Goal: Task Accomplishment & Management: Manage account settings

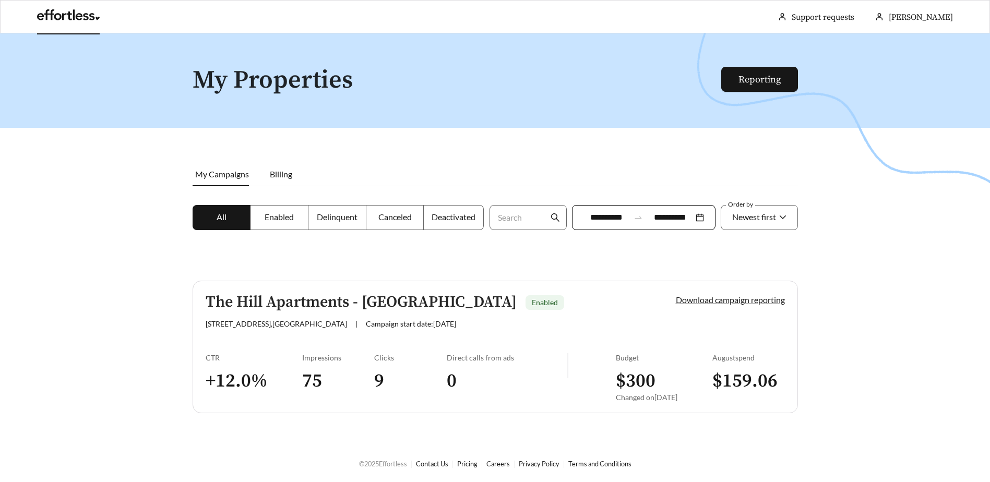
click at [59, 17] on link at bounding box center [68, 18] width 63 height 10
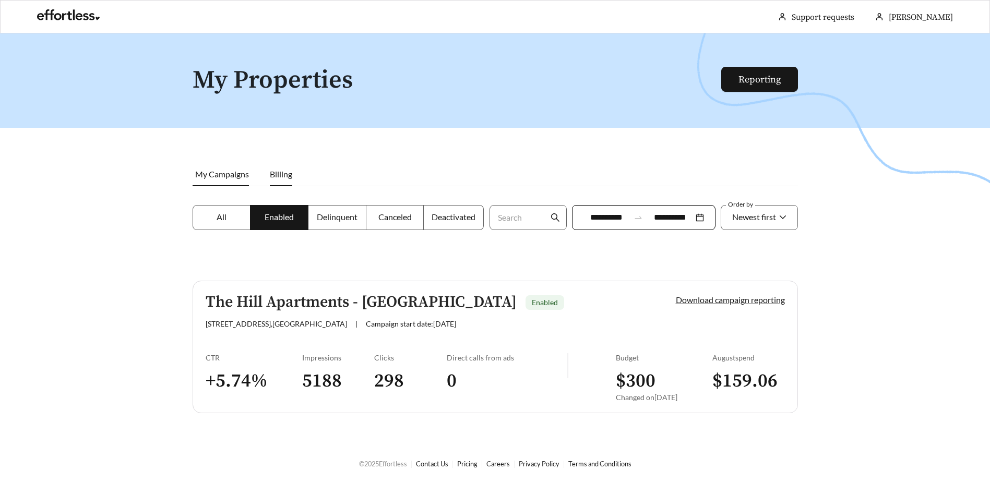
click at [289, 174] on span "Billing" at bounding box center [281, 174] width 22 height 10
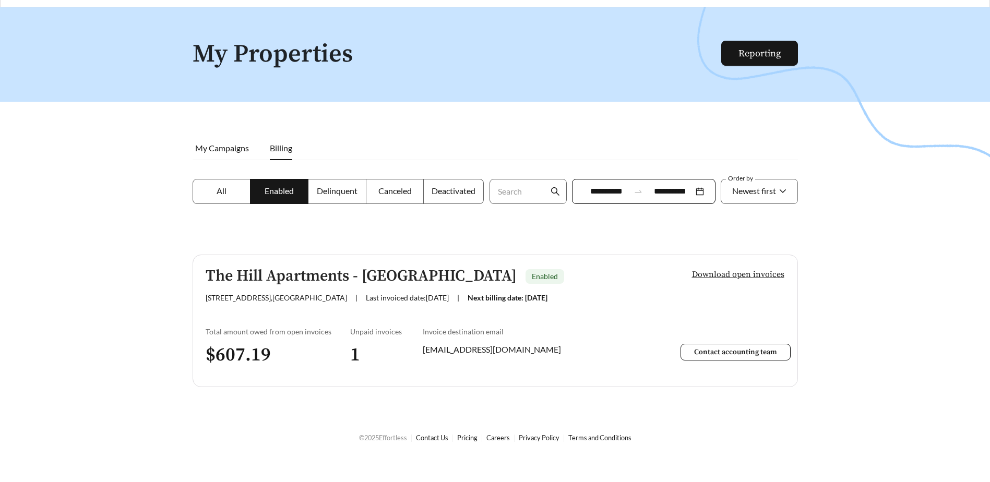
scroll to position [27, 0]
click at [432, 434] on div at bounding box center [495, 248] width 990 height 482
click at [432, 439] on div at bounding box center [495, 248] width 990 height 482
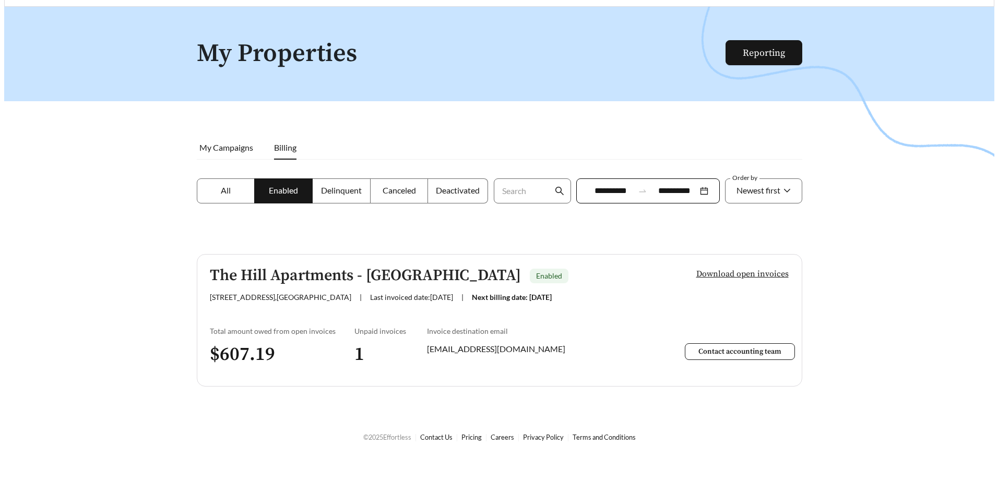
scroll to position [0, 0]
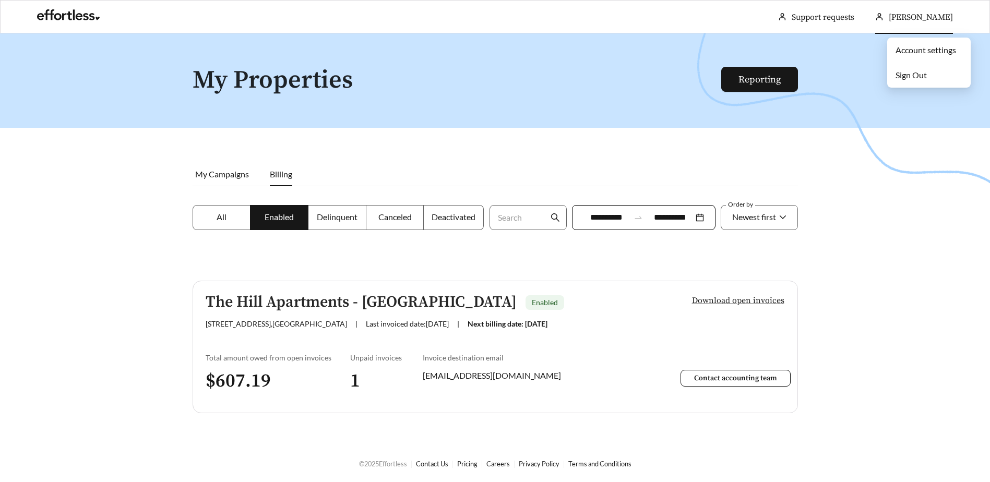
click at [909, 54] on link "Account settings" at bounding box center [925, 50] width 61 height 10
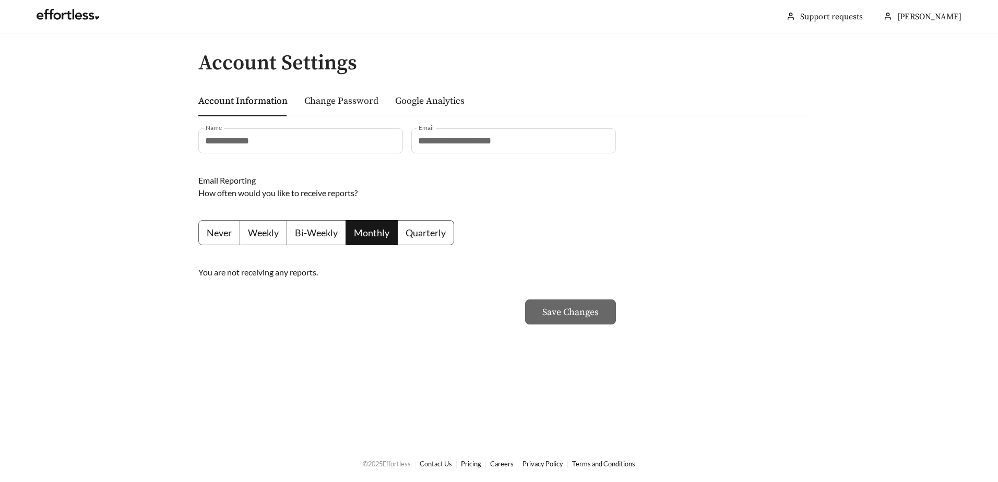
click at [441, 465] on link "Contact Us" at bounding box center [436, 464] width 32 height 8
